Goal: Task Accomplishment & Management: Use online tool/utility

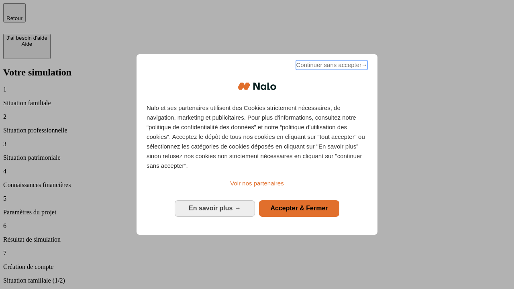
click at [331, 66] on span "Continuer sans accepter →" at bounding box center [332, 65] width 72 height 10
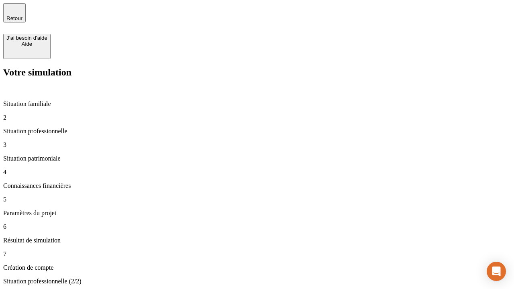
type input "30 000"
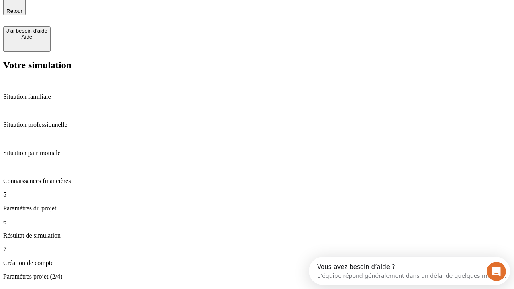
type input "25"
type input "64"
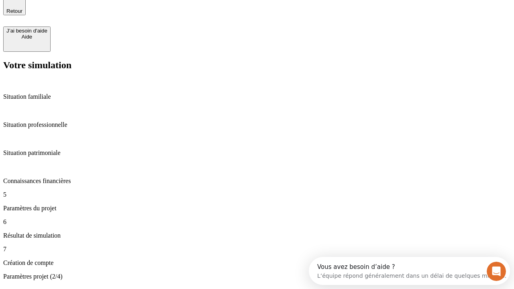
type input "1 000"
type input "640"
